Goal: Task Accomplishment & Management: Manage account settings

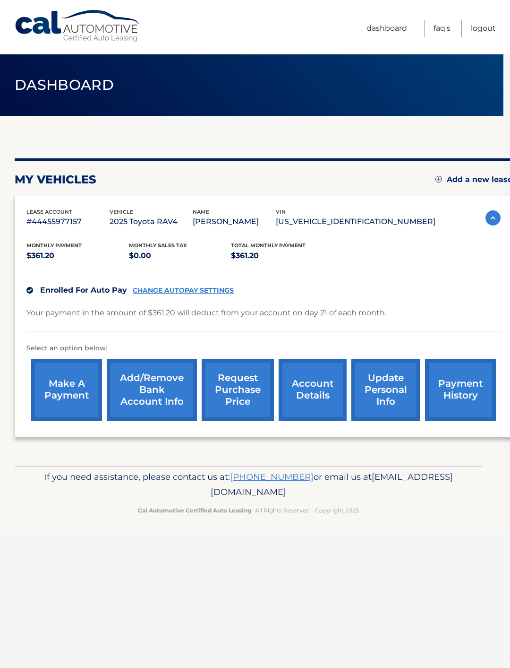
scroll to position [0, 6]
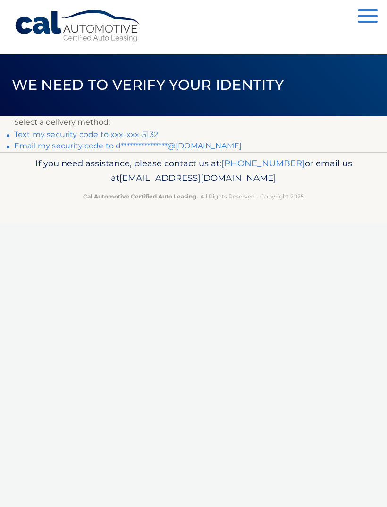
click at [134, 138] on link "Text my security code to xxx-xxx-5132" at bounding box center [86, 134] width 144 height 9
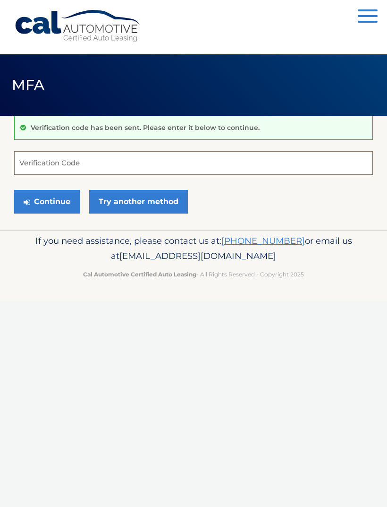
click at [147, 169] on input "Verification Code" at bounding box center [193, 163] width 359 height 24
type input "880859"
click at [47, 201] on button "Continue" at bounding box center [47, 202] width 66 height 24
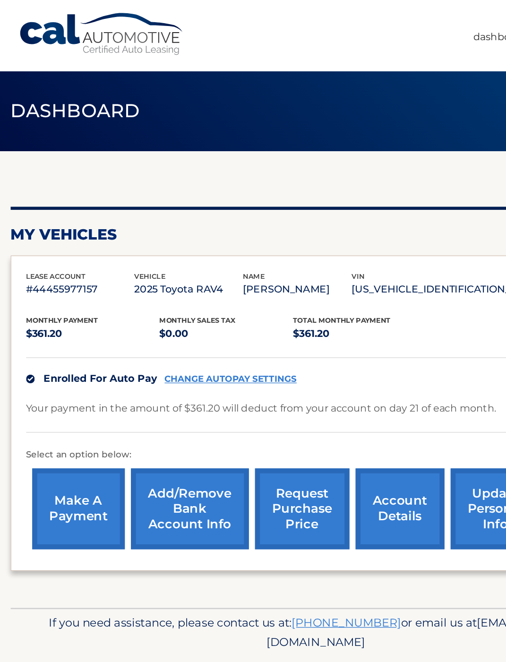
scroll to position [0, 9]
